Goal: Task Accomplishment & Management: Use online tool/utility

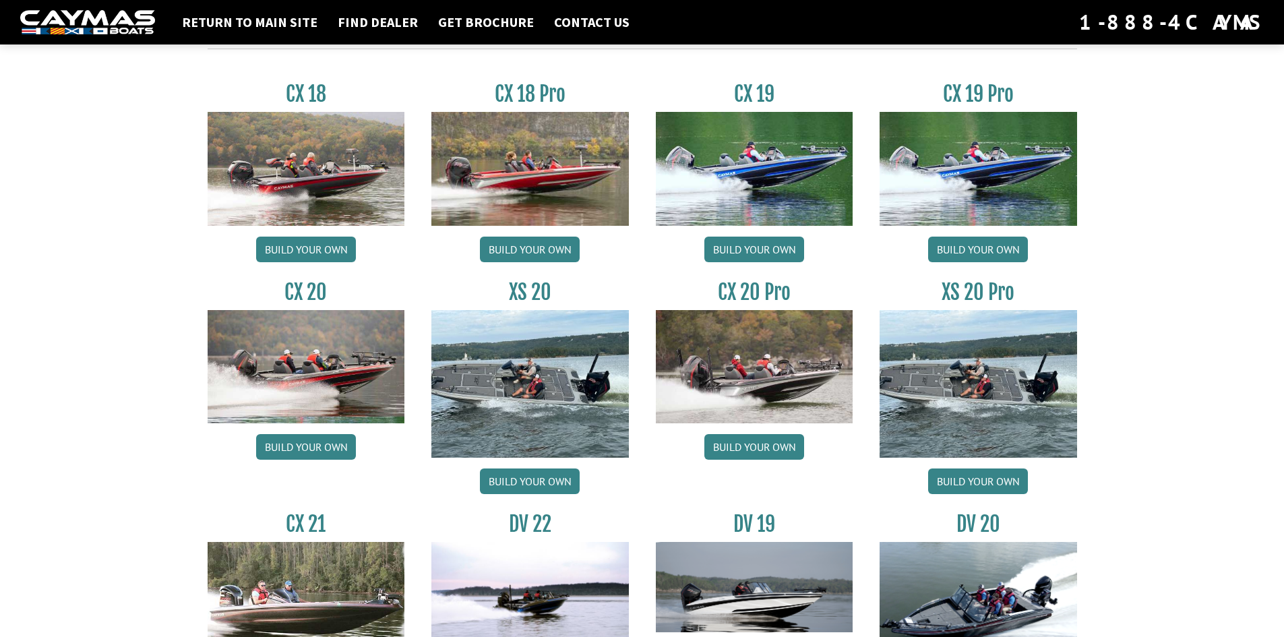
scroll to position [1145, 0]
click at [532, 470] on link "Build your own" at bounding box center [530, 481] width 100 height 26
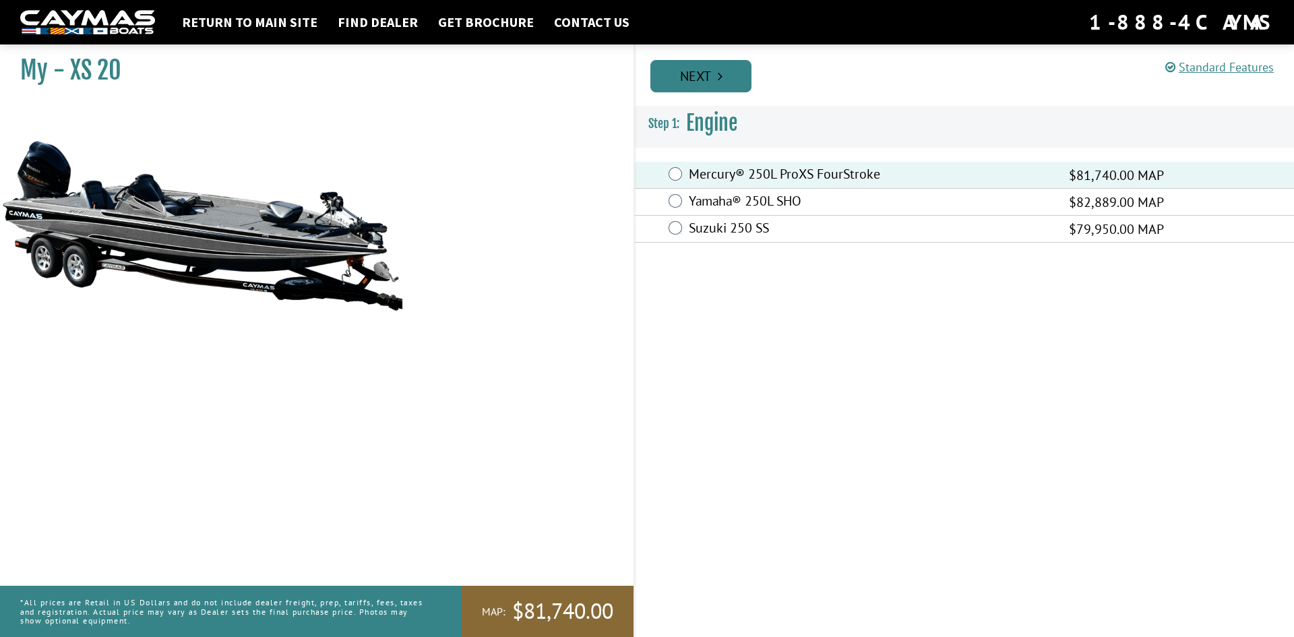
click at [708, 81] on link "Next" at bounding box center [700, 76] width 101 height 32
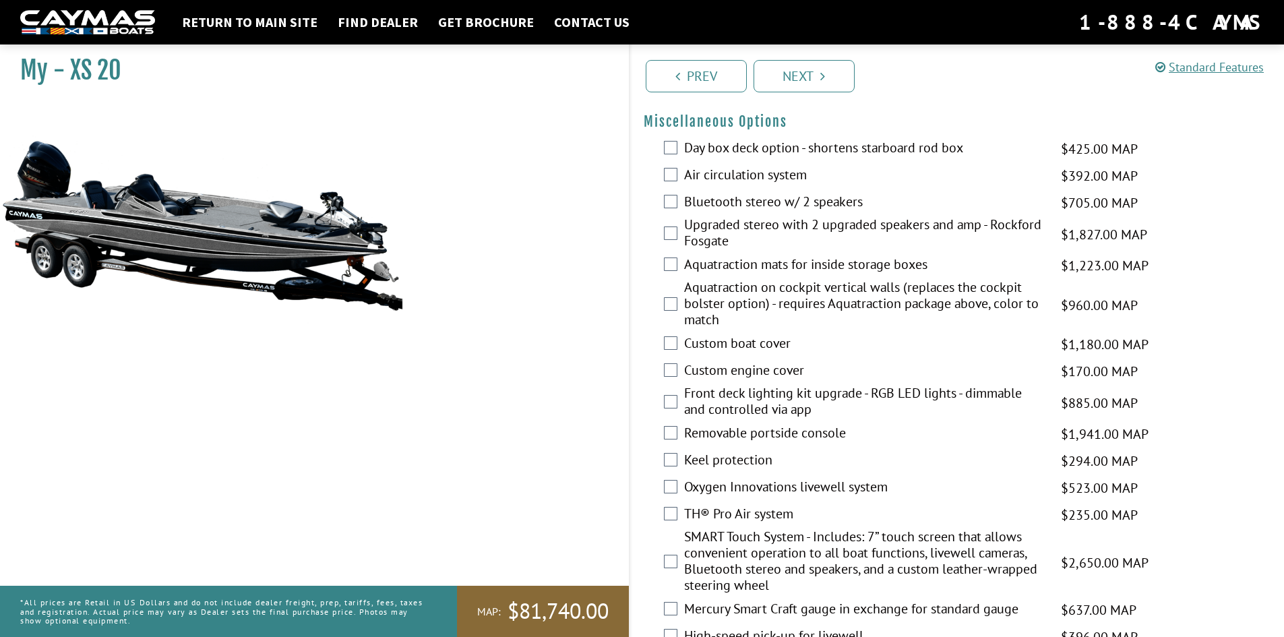
scroll to position [1635, 0]
drag, startPoint x: 1223, startPoint y: 68, endPoint x: 1213, endPoint y: 70, distance: 10.3
click at [1222, 68] on link "Standard Features" at bounding box center [1209, 67] width 109 height 16
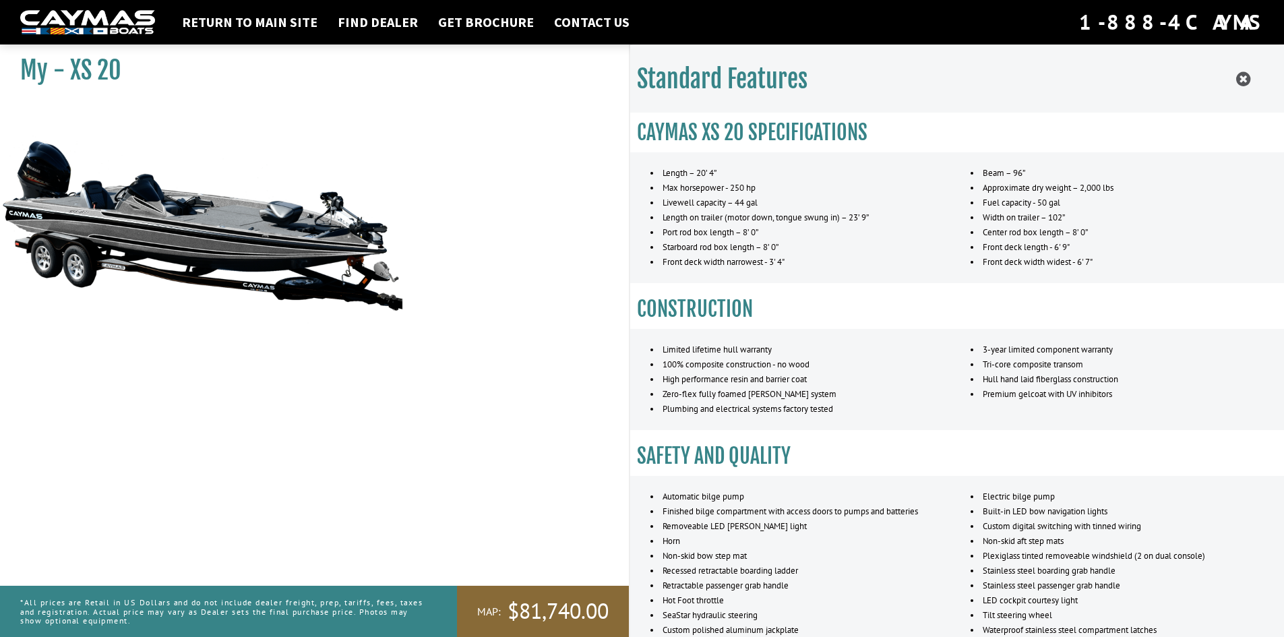
scroll to position [649, 0]
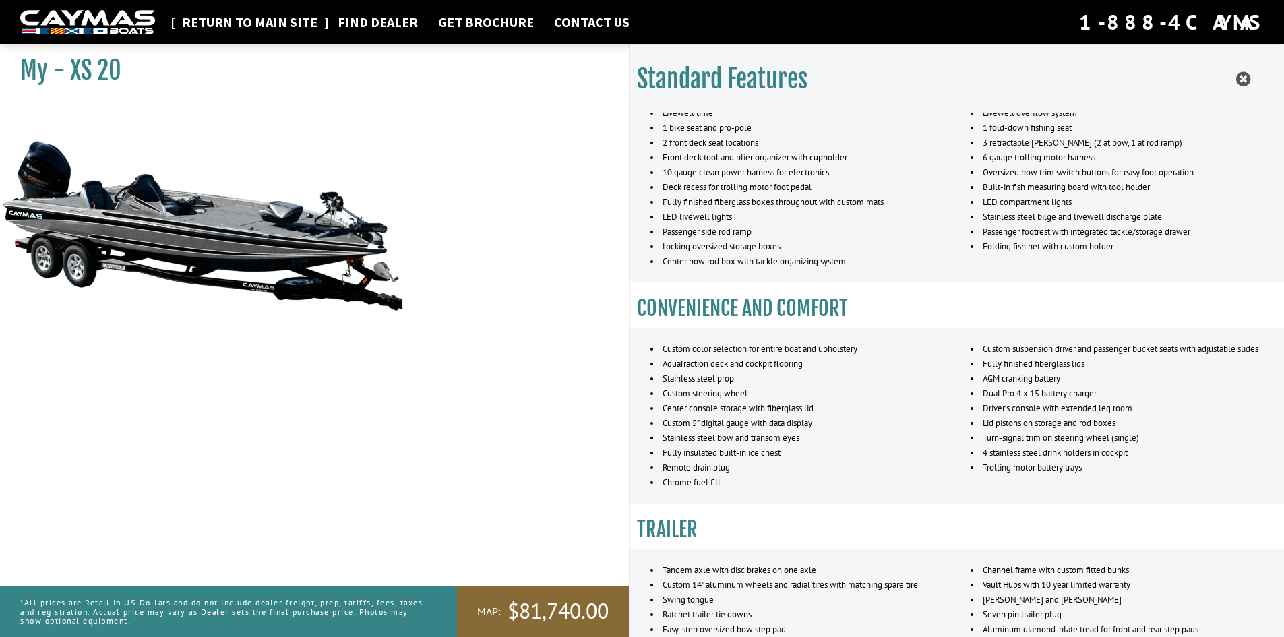
click at [243, 19] on link "Return to main site" at bounding box center [249, 22] width 149 height 18
